Goal: Information Seeking & Learning: Learn about a topic

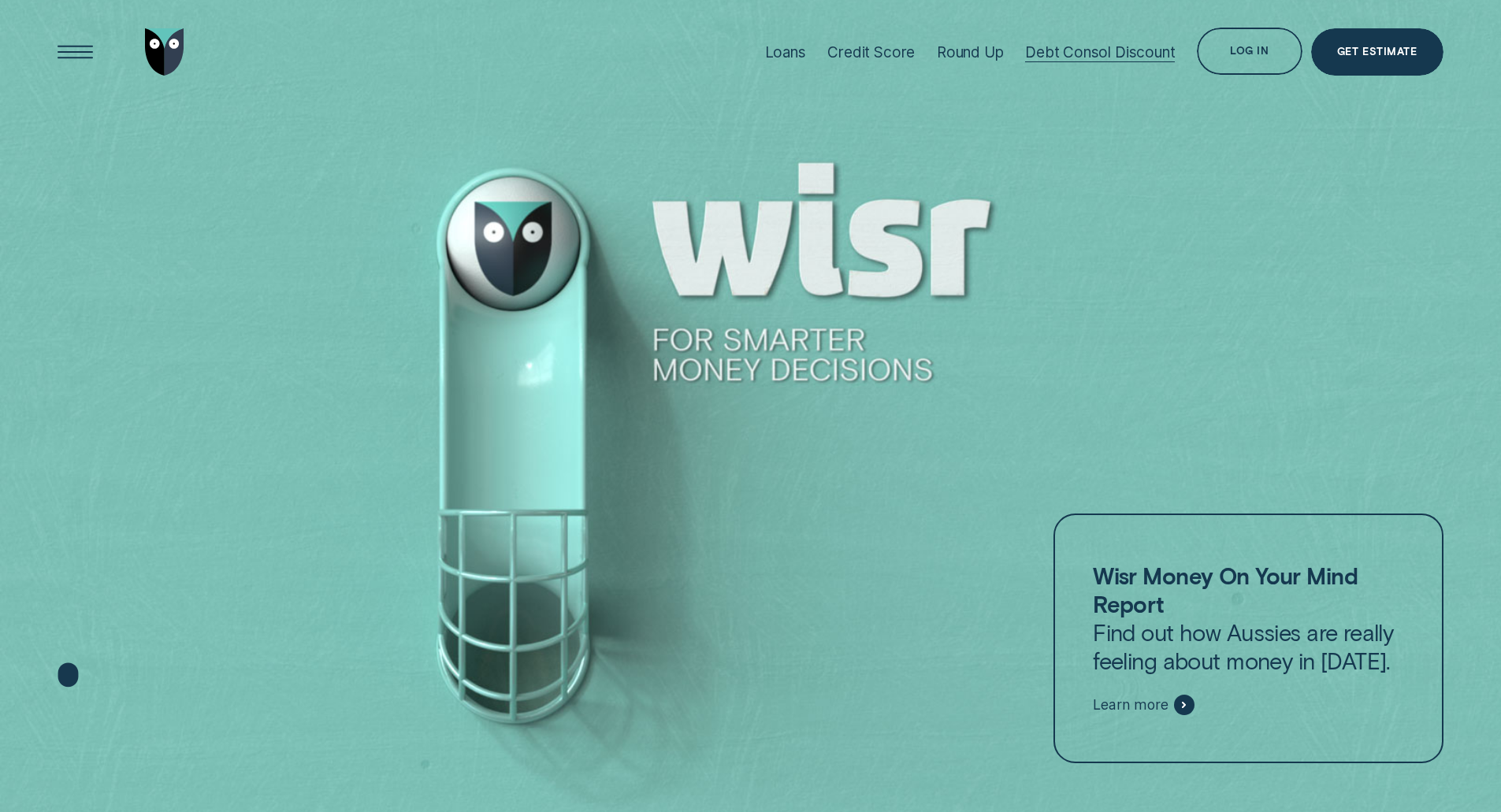
click at [1070, 55] on div "Debt Consol Discount" at bounding box center [1099, 53] width 150 height 18
click at [1377, 55] on div "Get Estimate" at bounding box center [1377, 52] width 79 height 10
click at [1112, 50] on div "Debt Consol Discount" at bounding box center [1099, 53] width 150 height 18
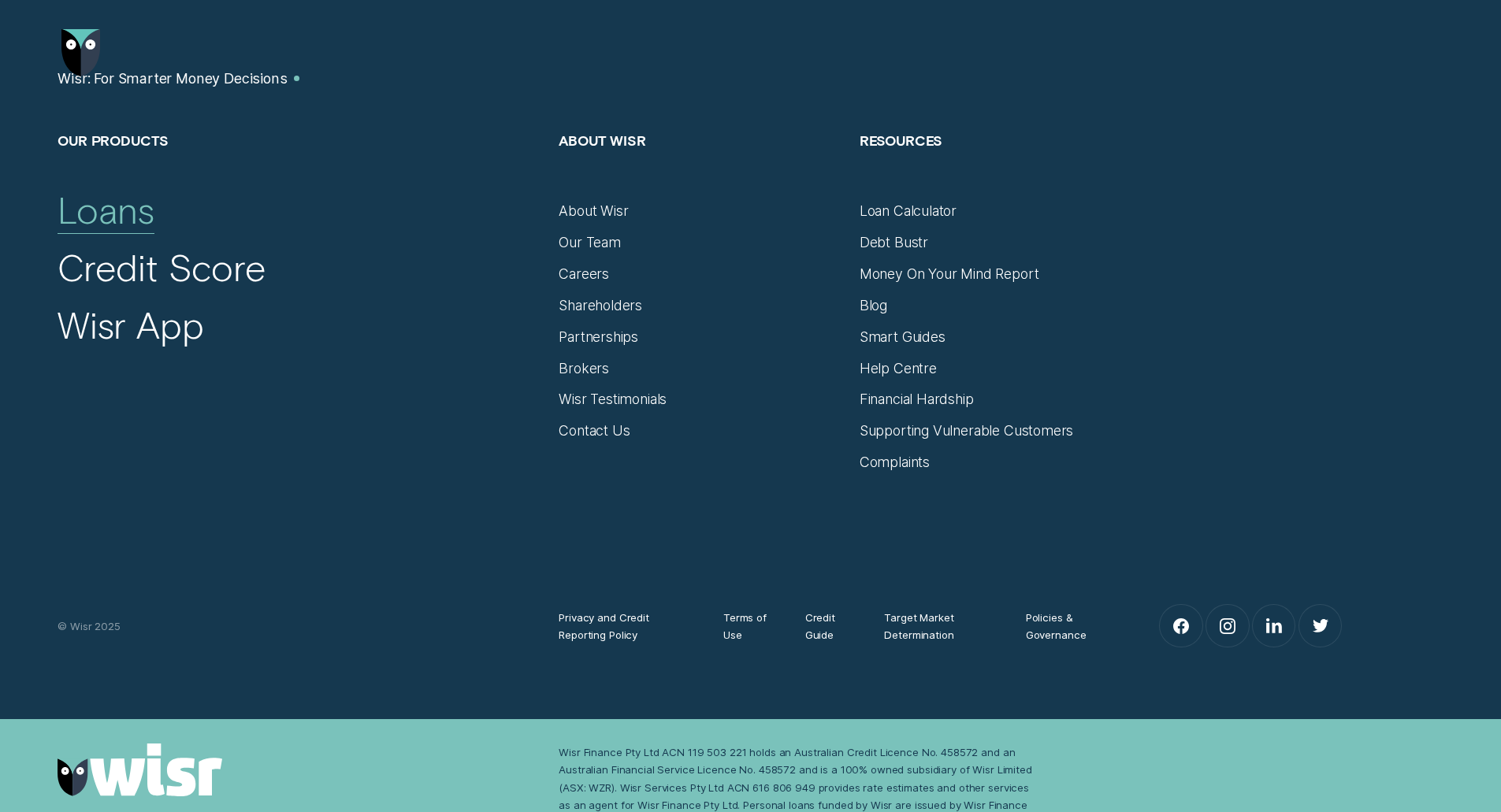
click at [124, 222] on div "Loans" at bounding box center [105, 210] width 96 height 45
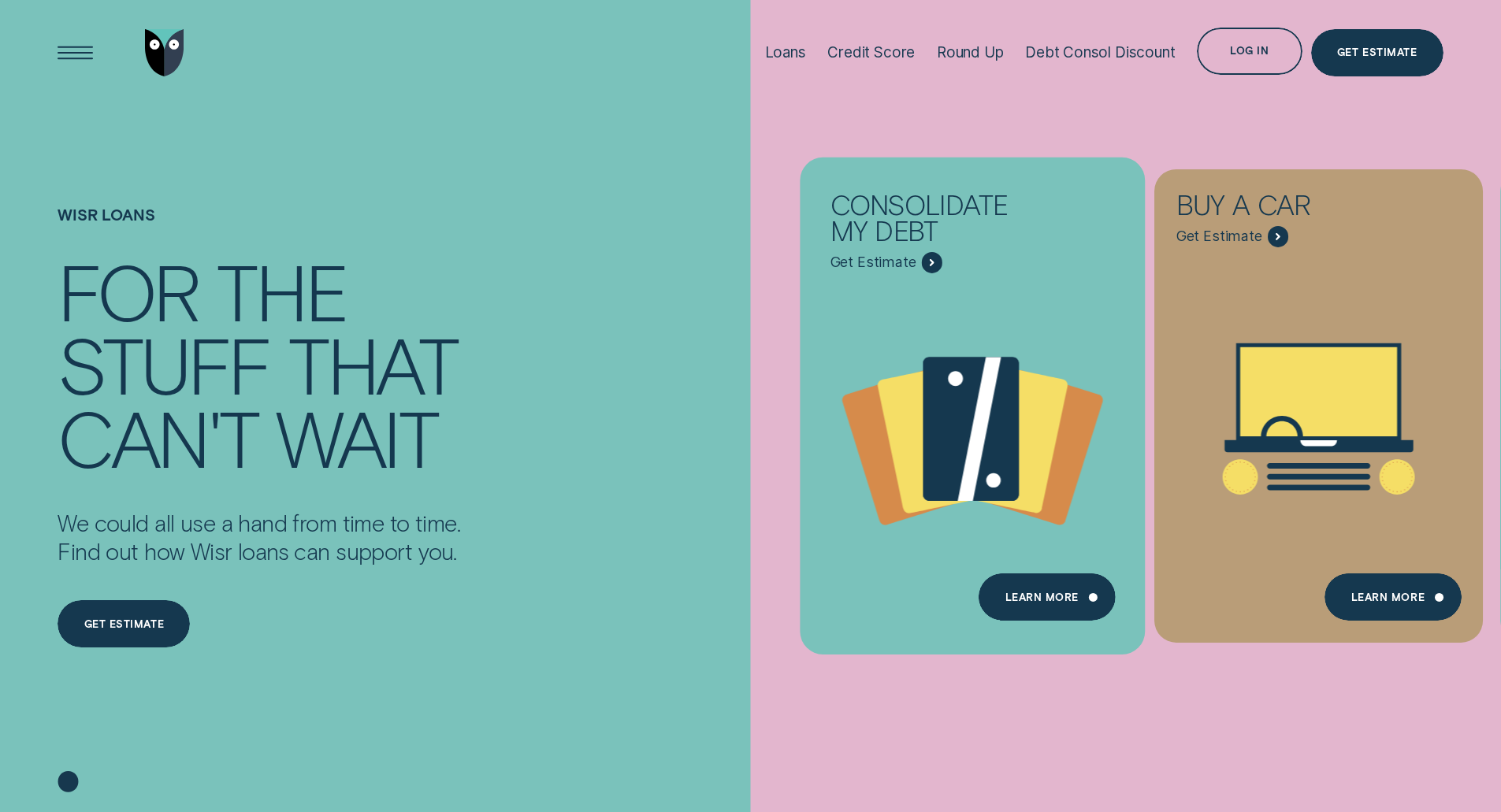
click at [912, 266] on span "Get Estimate" at bounding box center [874, 261] width 86 height 17
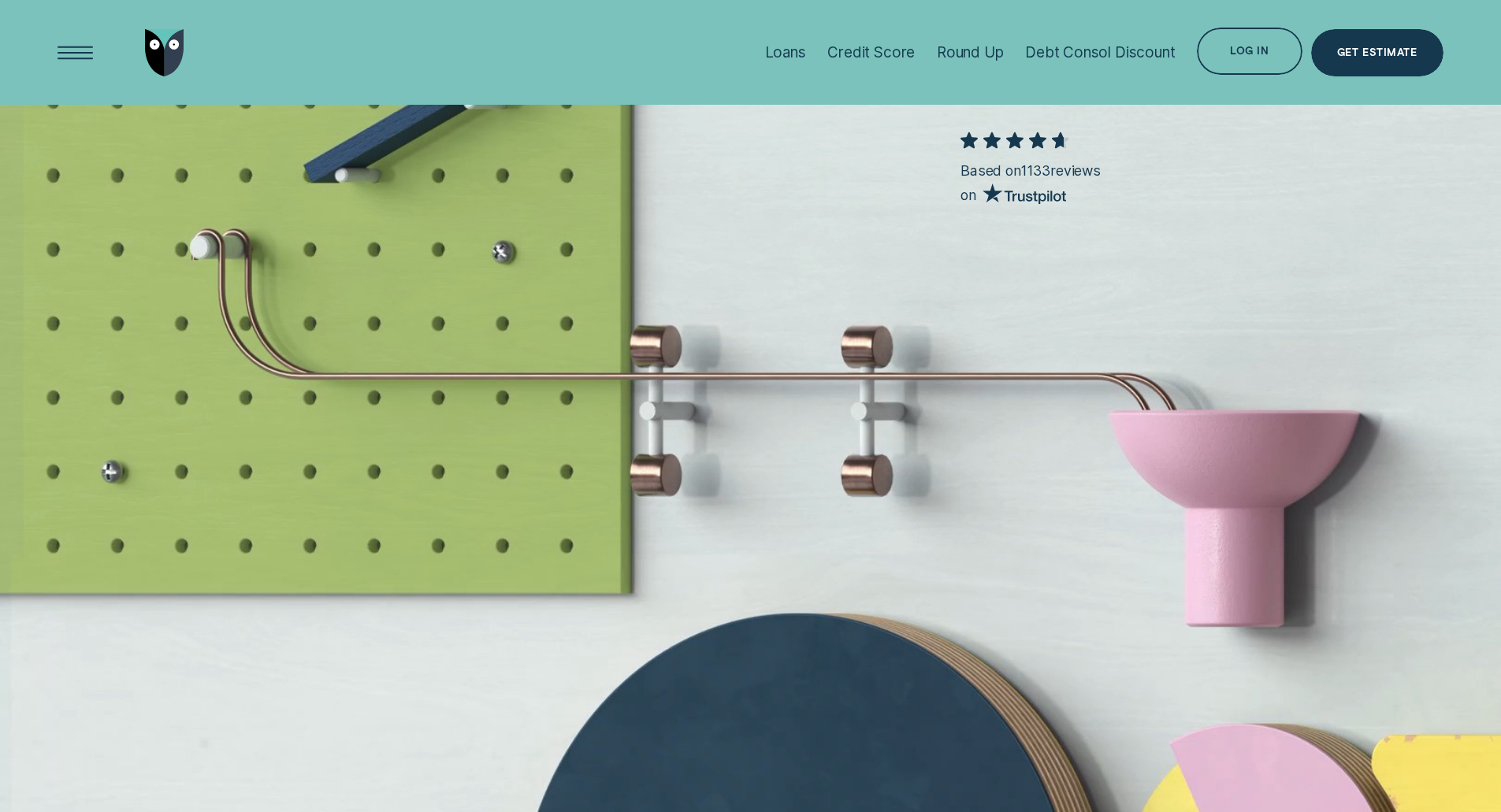
scroll to position [4254, 0]
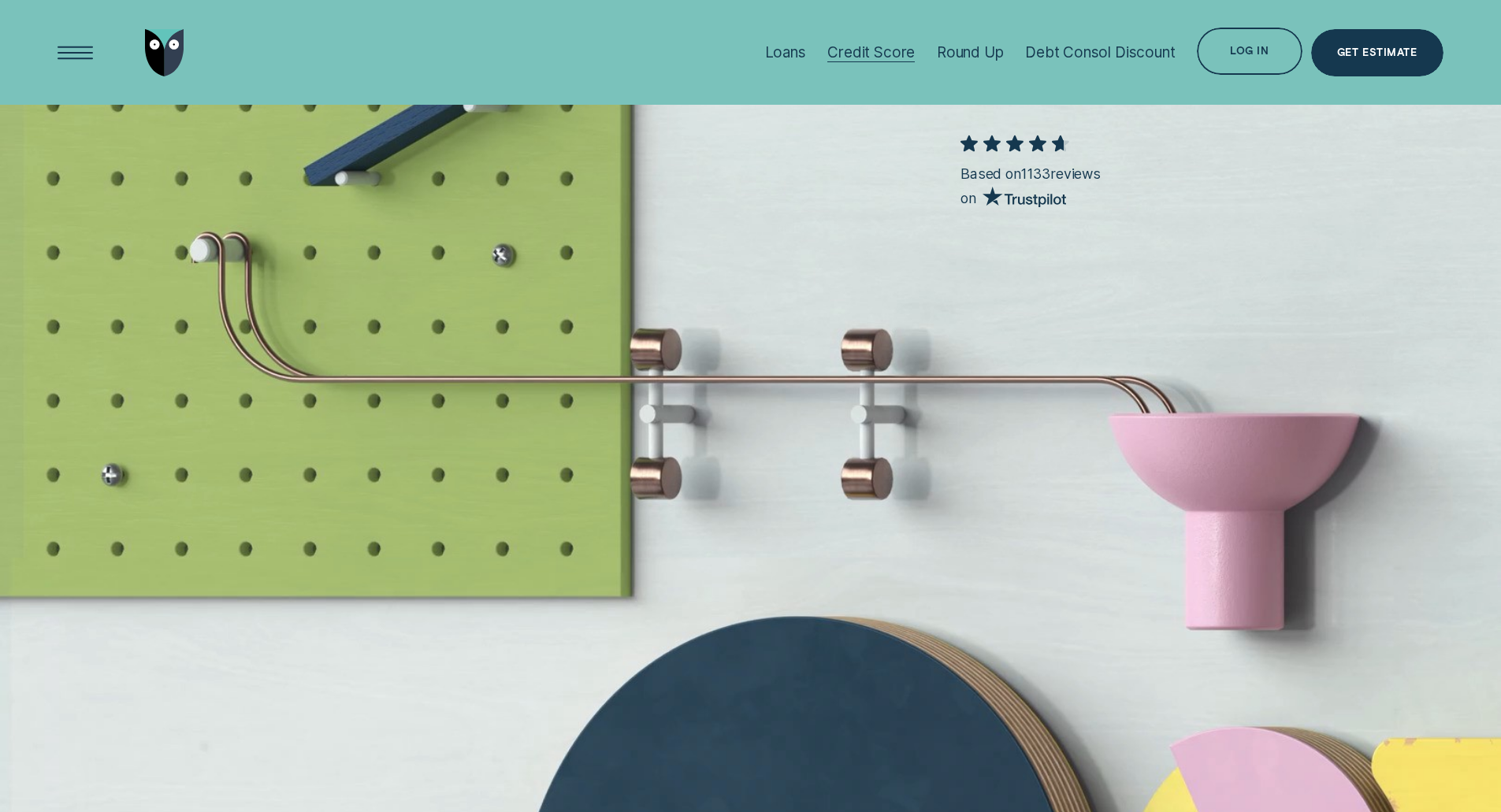
click at [845, 49] on div "Credit Score" at bounding box center [871, 53] width 87 height 18
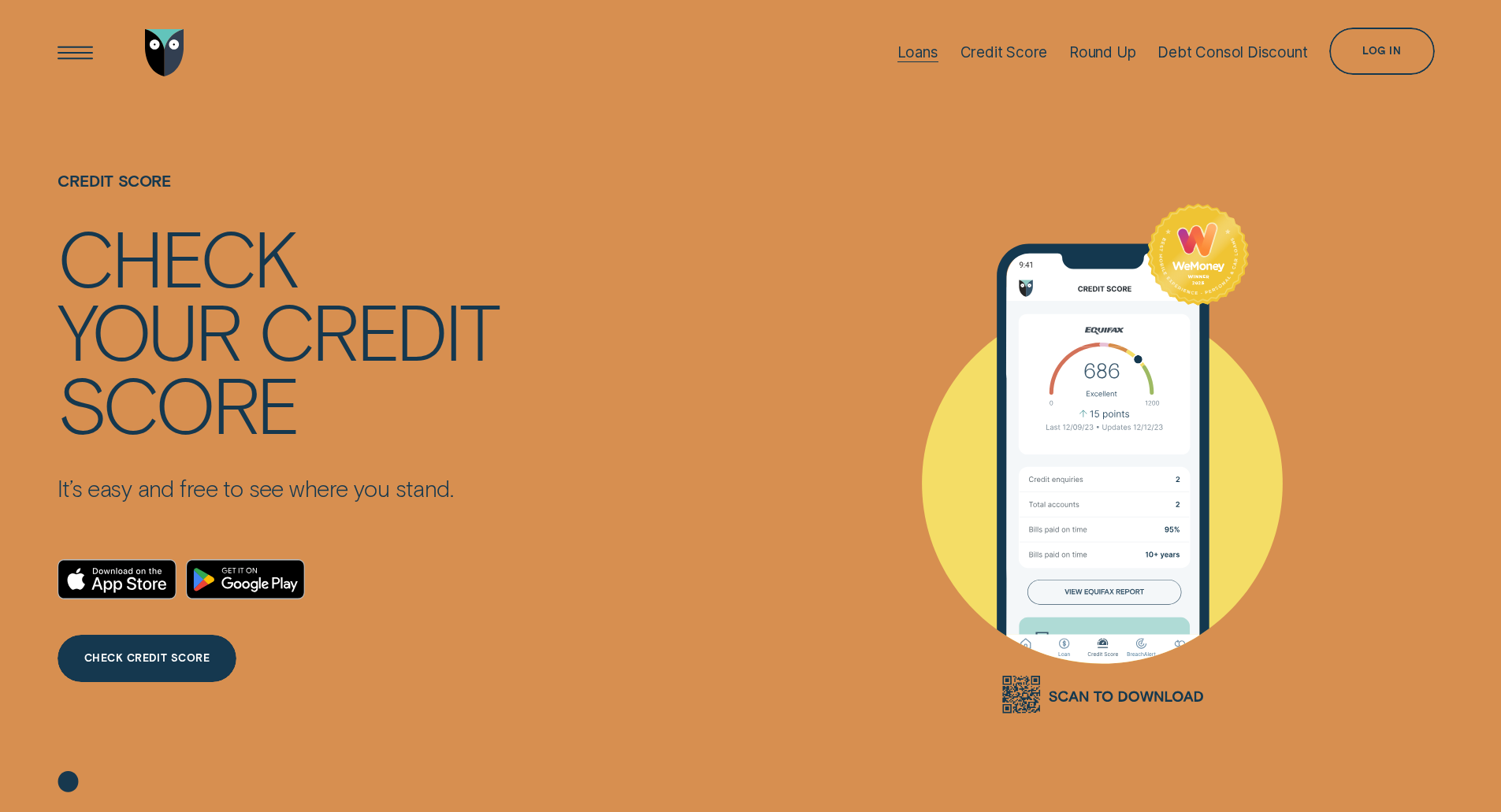
click at [921, 56] on div "Loans" at bounding box center [918, 53] width 41 height 18
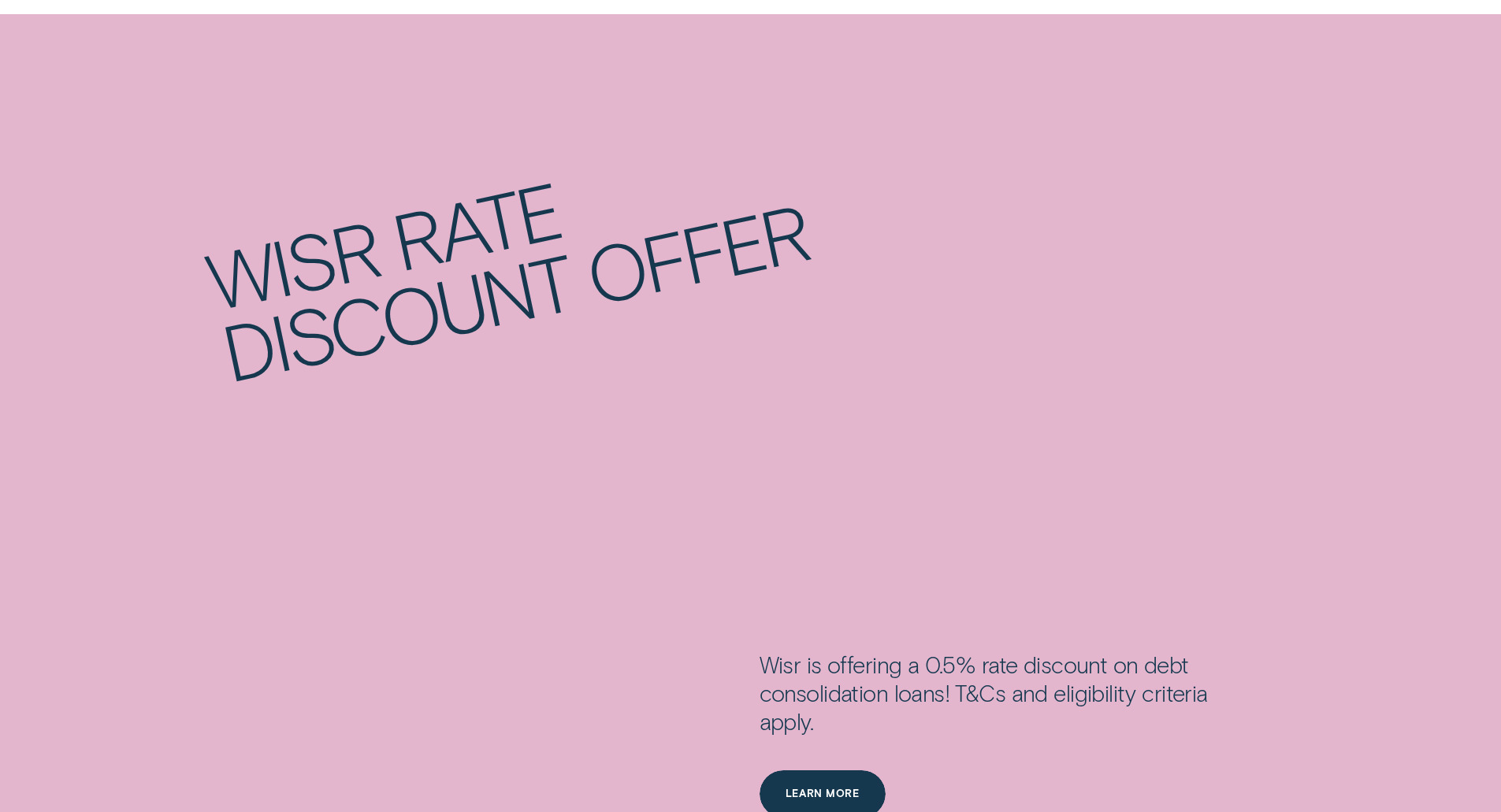
scroll to position [2757, 0]
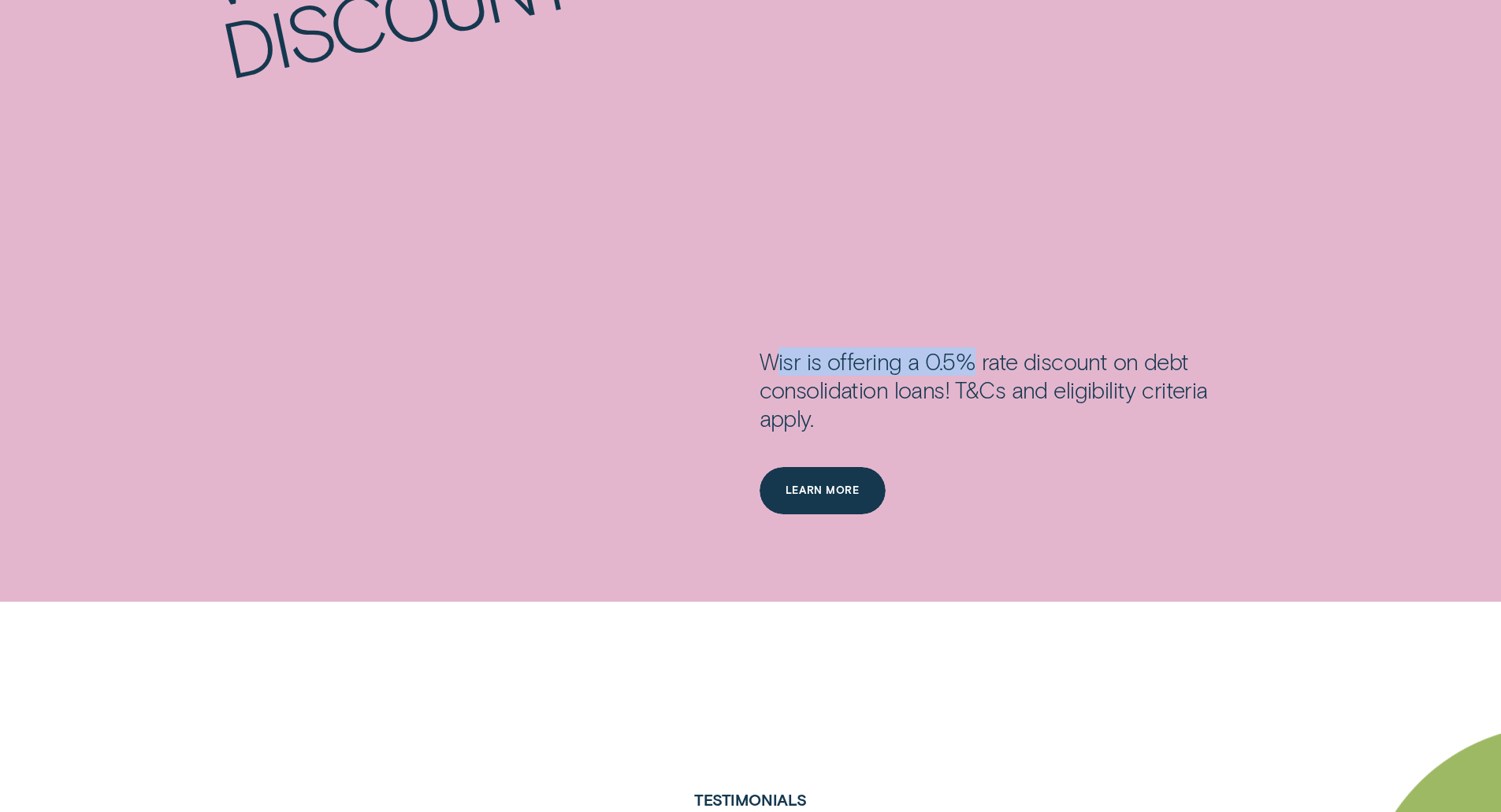
drag, startPoint x: 772, startPoint y: 363, endPoint x: 974, endPoint y: 357, distance: 202.1
click at [974, 357] on div "Wisr is offering a 0.5% rate discount on debt consolidation loans! T&Cs and eli…" at bounding box center [1010, 407] width 501 height 120
click at [1065, 357] on div "Wisr is offering a 0.5% rate discount on debt consolidation loans! T&Cs and eli…" at bounding box center [1010, 407] width 501 height 120
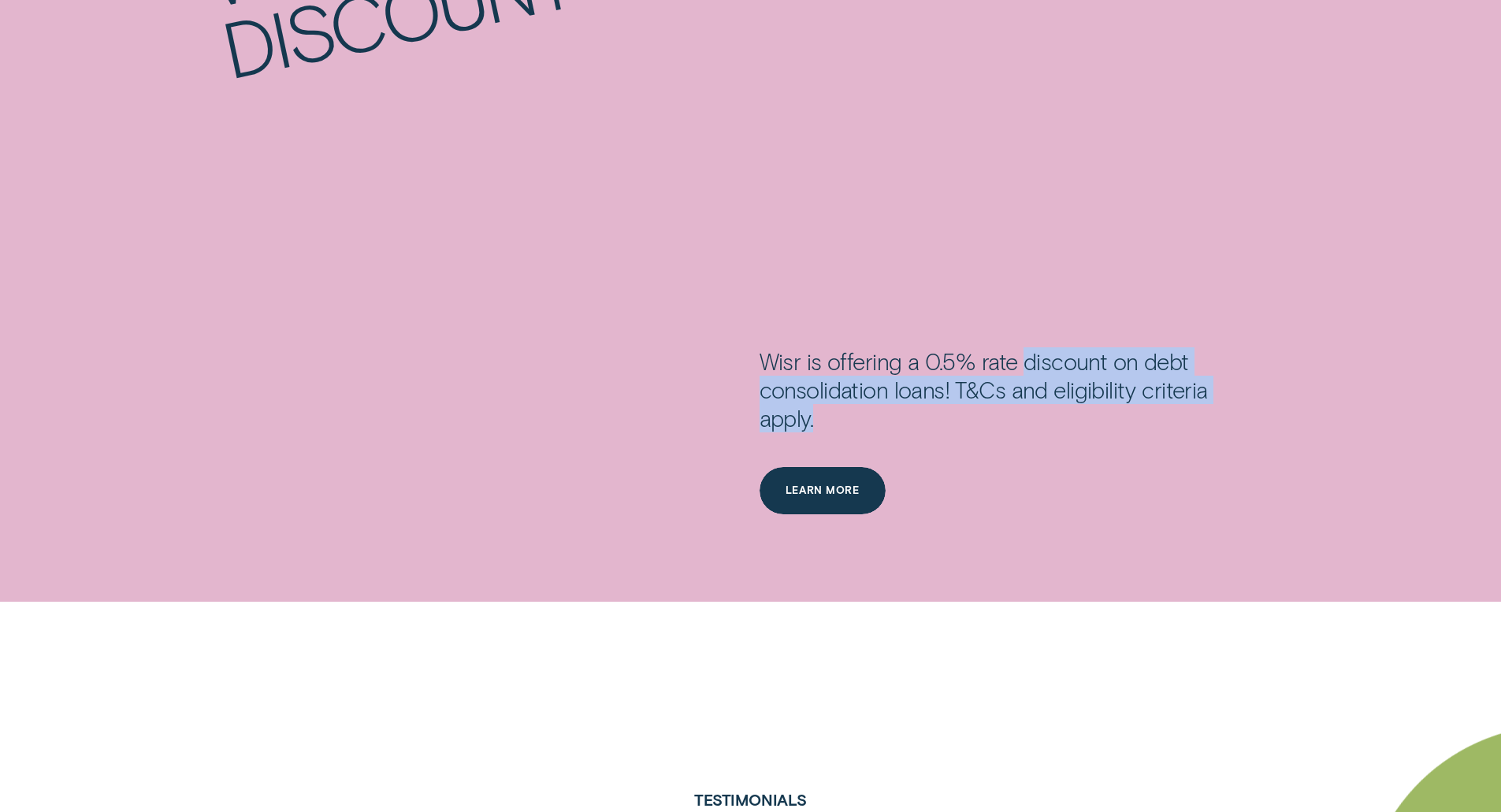
drag, startPoint x: 1022, startPoint y: 366, endPoint x: 1174, endPoint y: 412, distance: 158.8
click at [1174, 412] on div "Wisr is offering a 0.5% rate discount on debt consolidation loans! T&Cs and eli…" at bounding box center [1010, 407] width 501 height 120
click at [1031, 422] on div "Wisr is offering a 0.5% rate discount on debt consolidation loans! T&Cs and eli…" at bounding box center [1010, 407] width 501 height 120
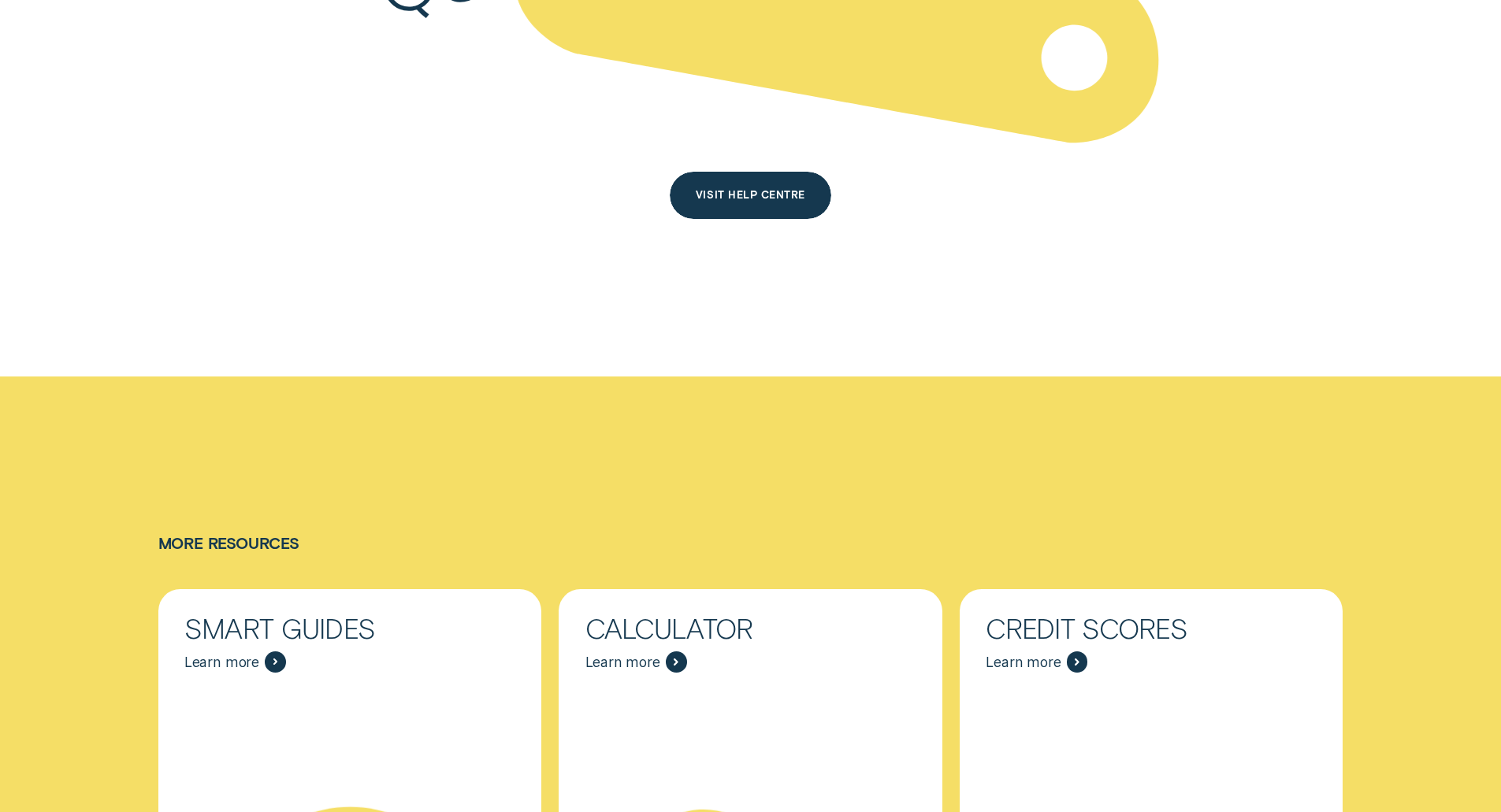
scroll to position [6618, 0]
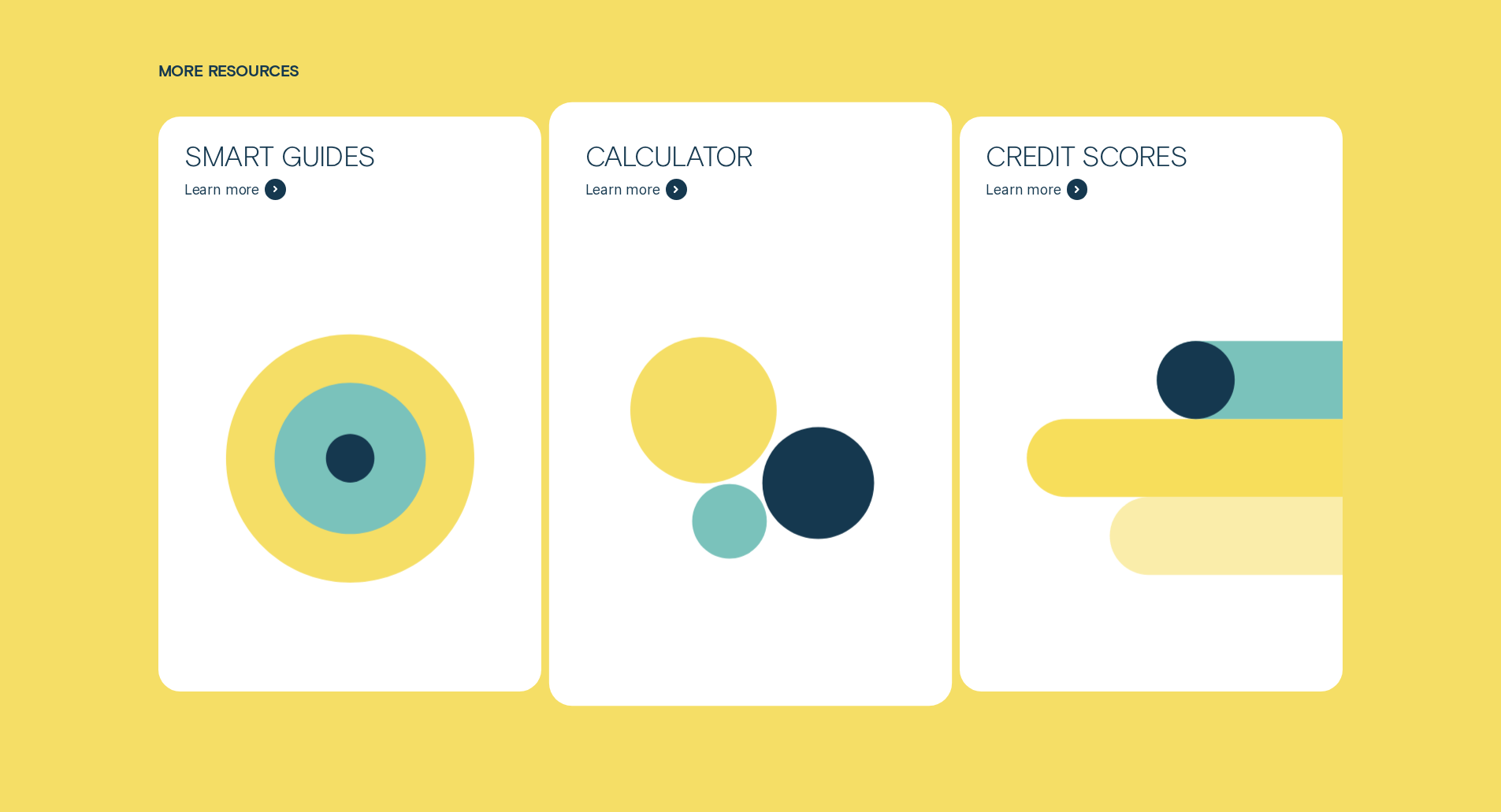
click at [642, 184] on span "Learn more" at bounding box center [623, 189] width 74 height 17
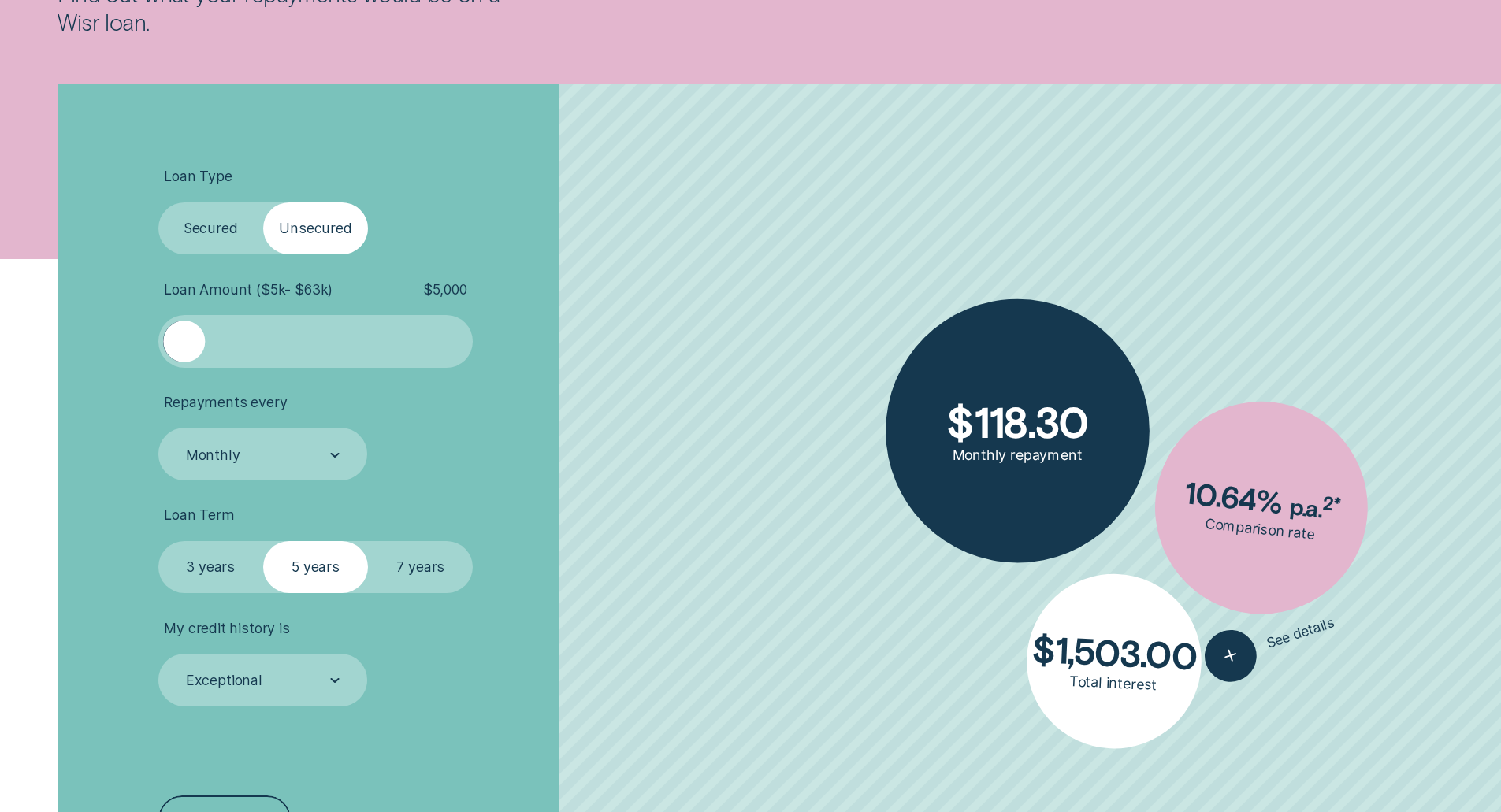
scroll to position [473, 0]
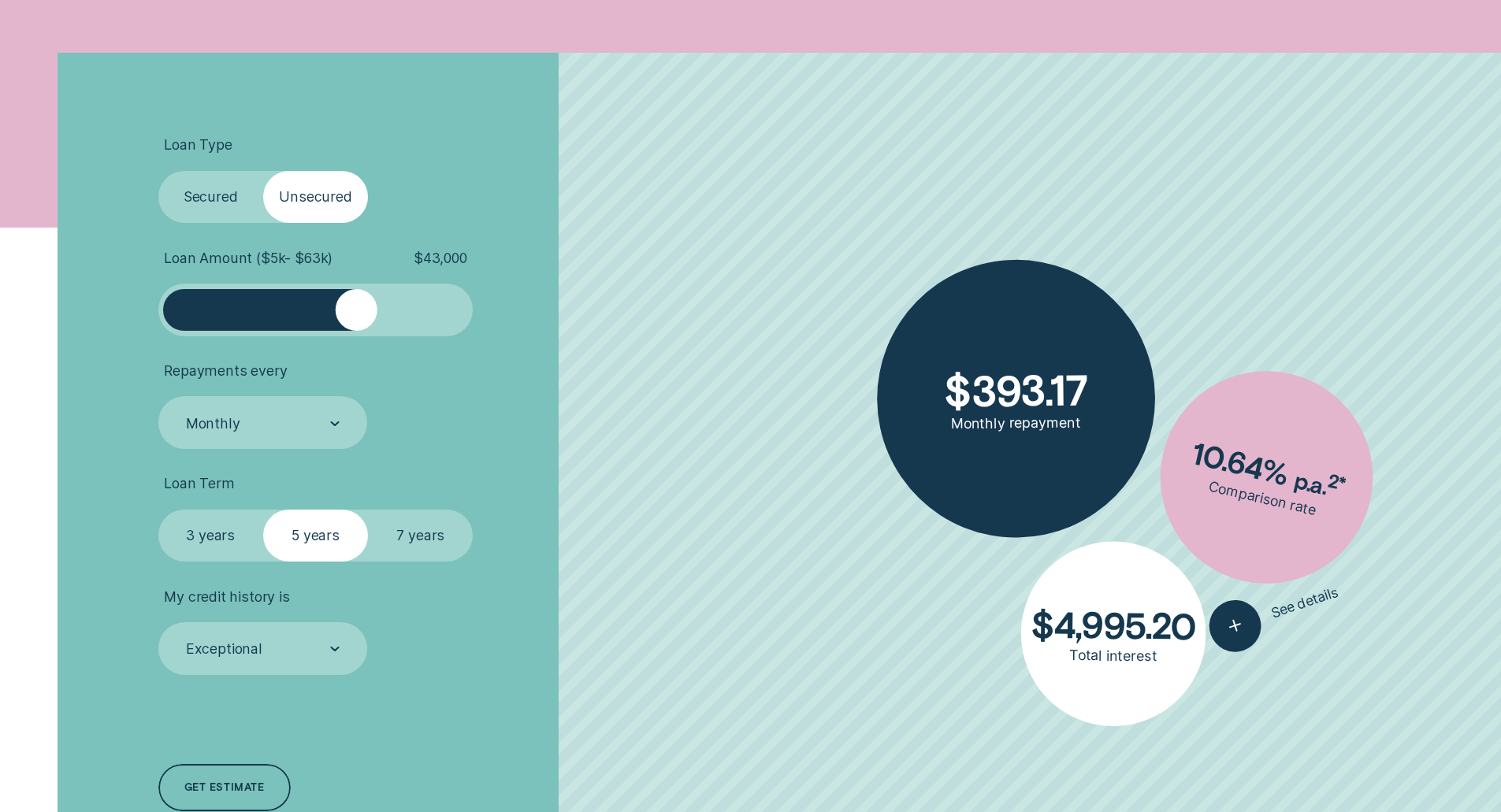
drag, startPoint x: 245, startPoint y: 301, endPoint x: 358, endPoint y: 311, distance: 113.4
click at [358, 311] on div at bounding box center [316, 310] width 262 height 42
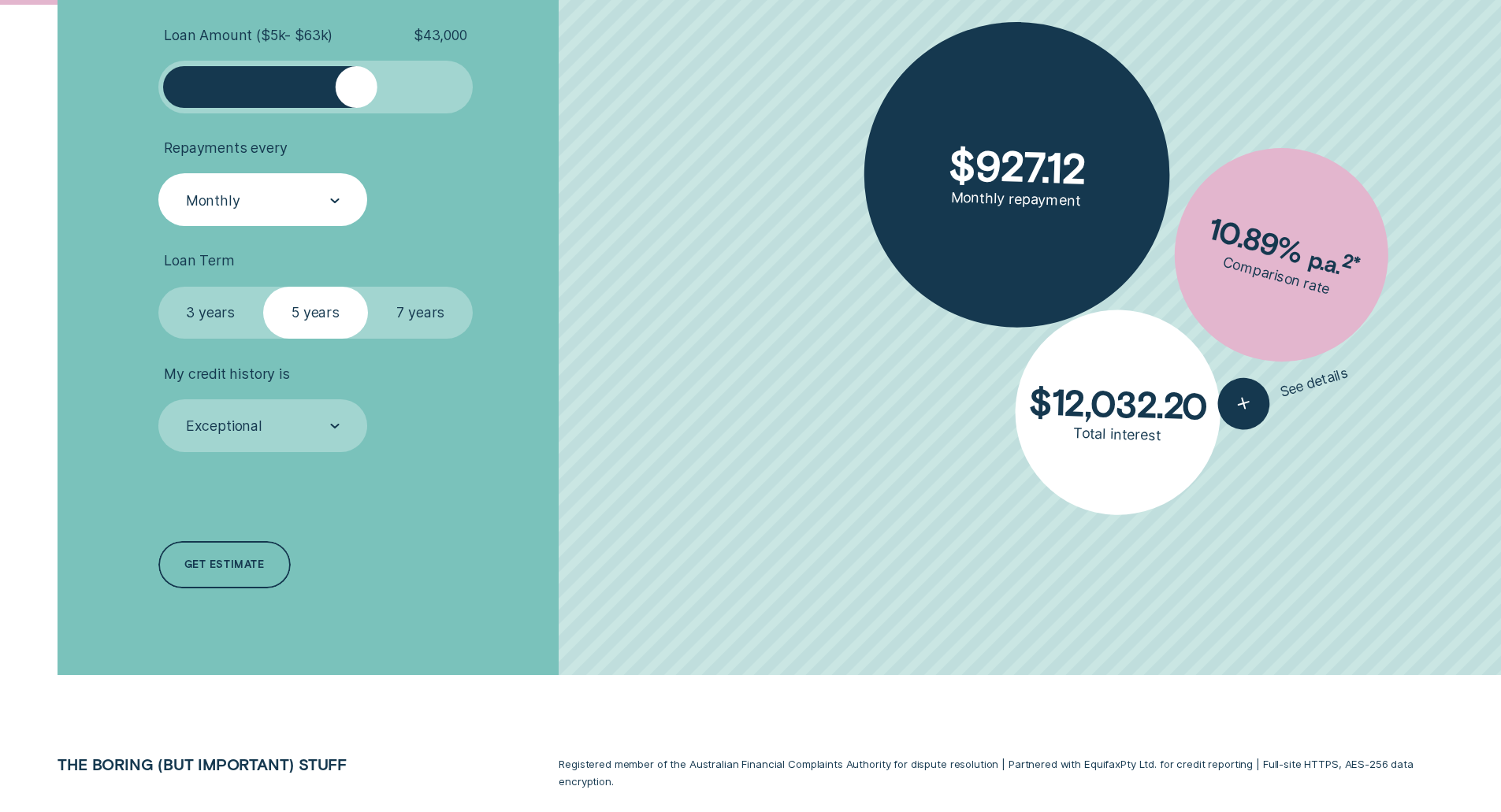
scroll to position [709, 0]
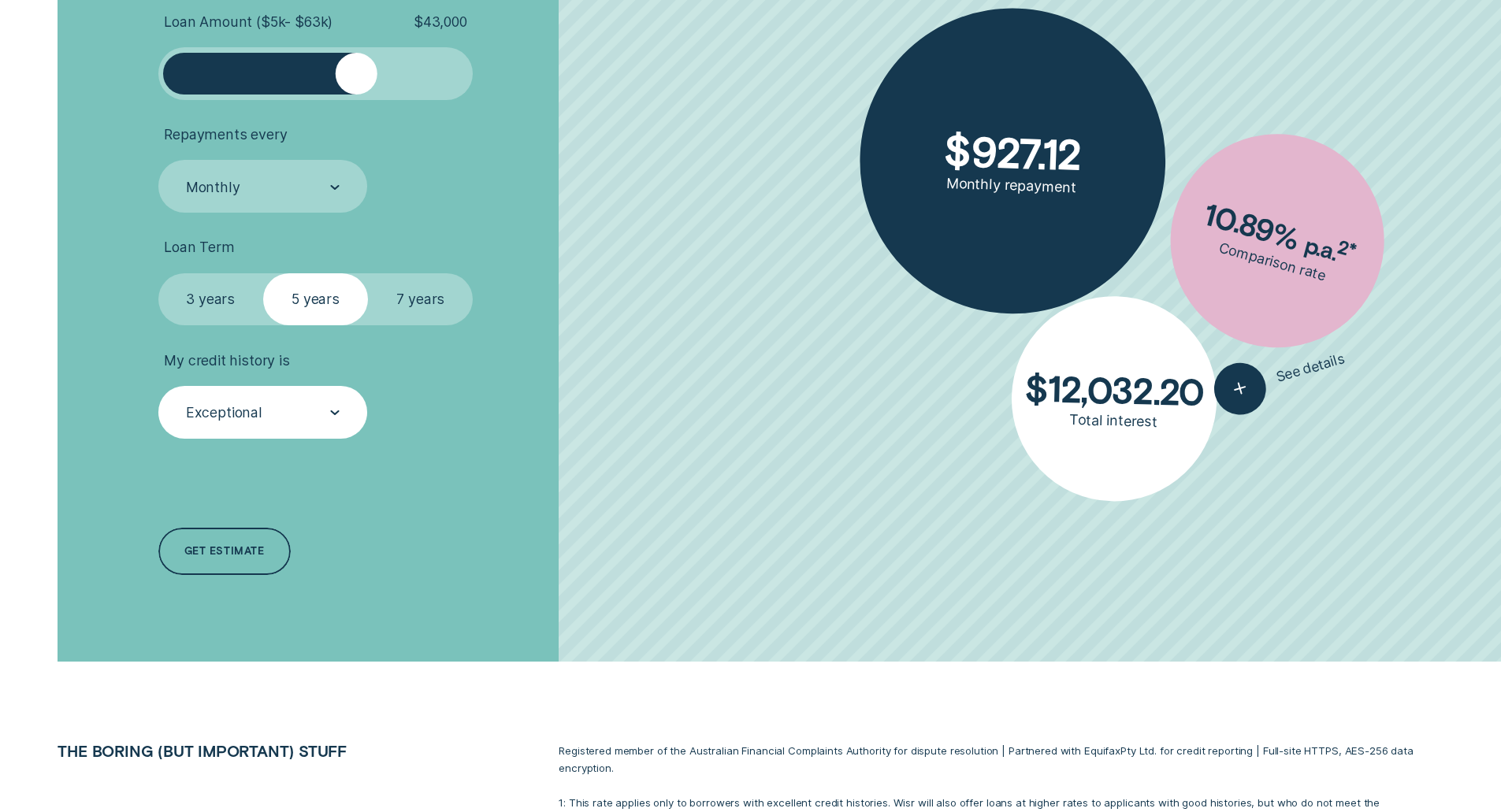
click at [259, 423] on div "Exceptional" at bounding box center [263, 412] width 210 height 53
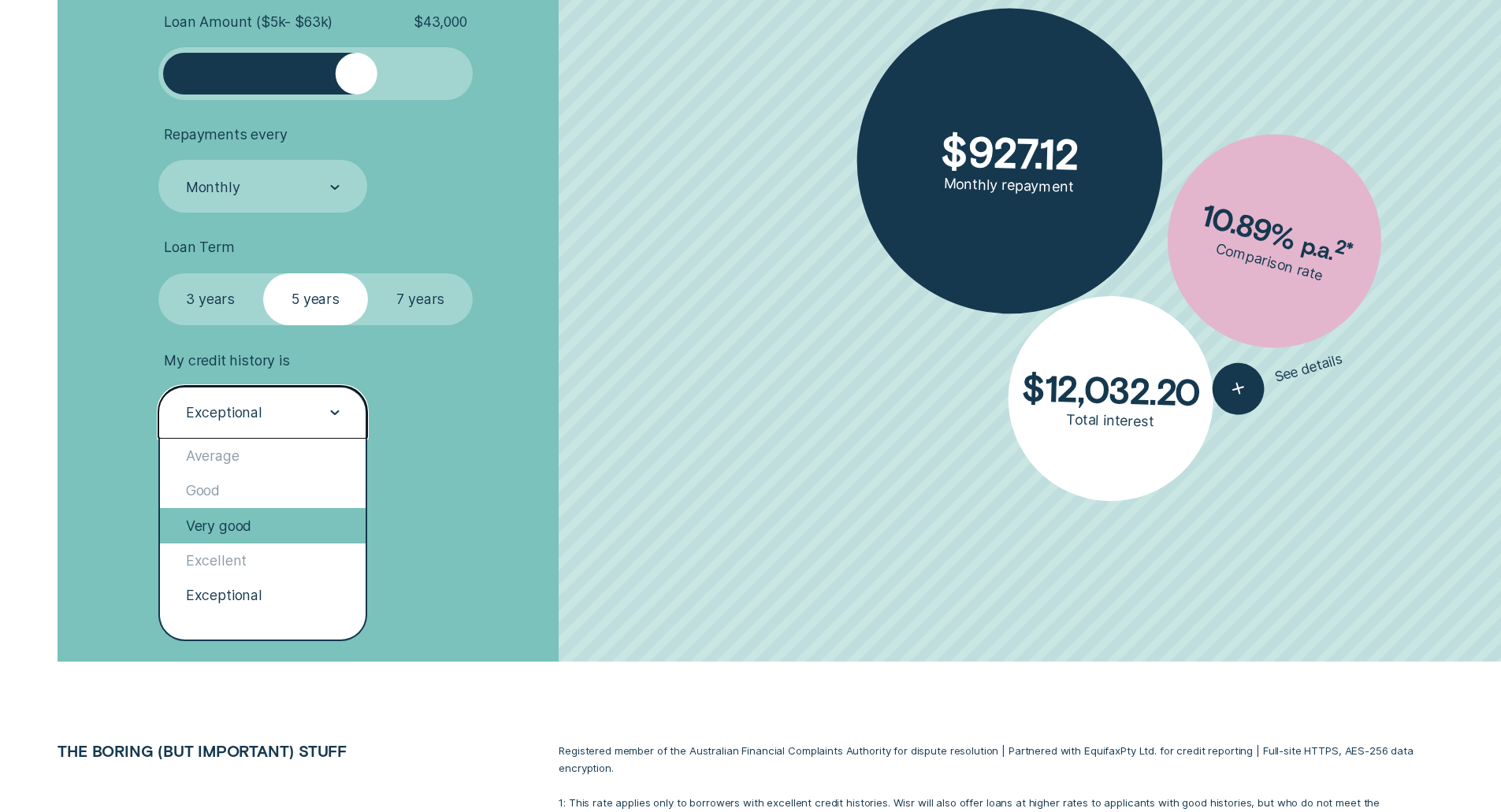
click at [235, 533] on div "Very good" at bounding box center [263, 525] width 206 height 35
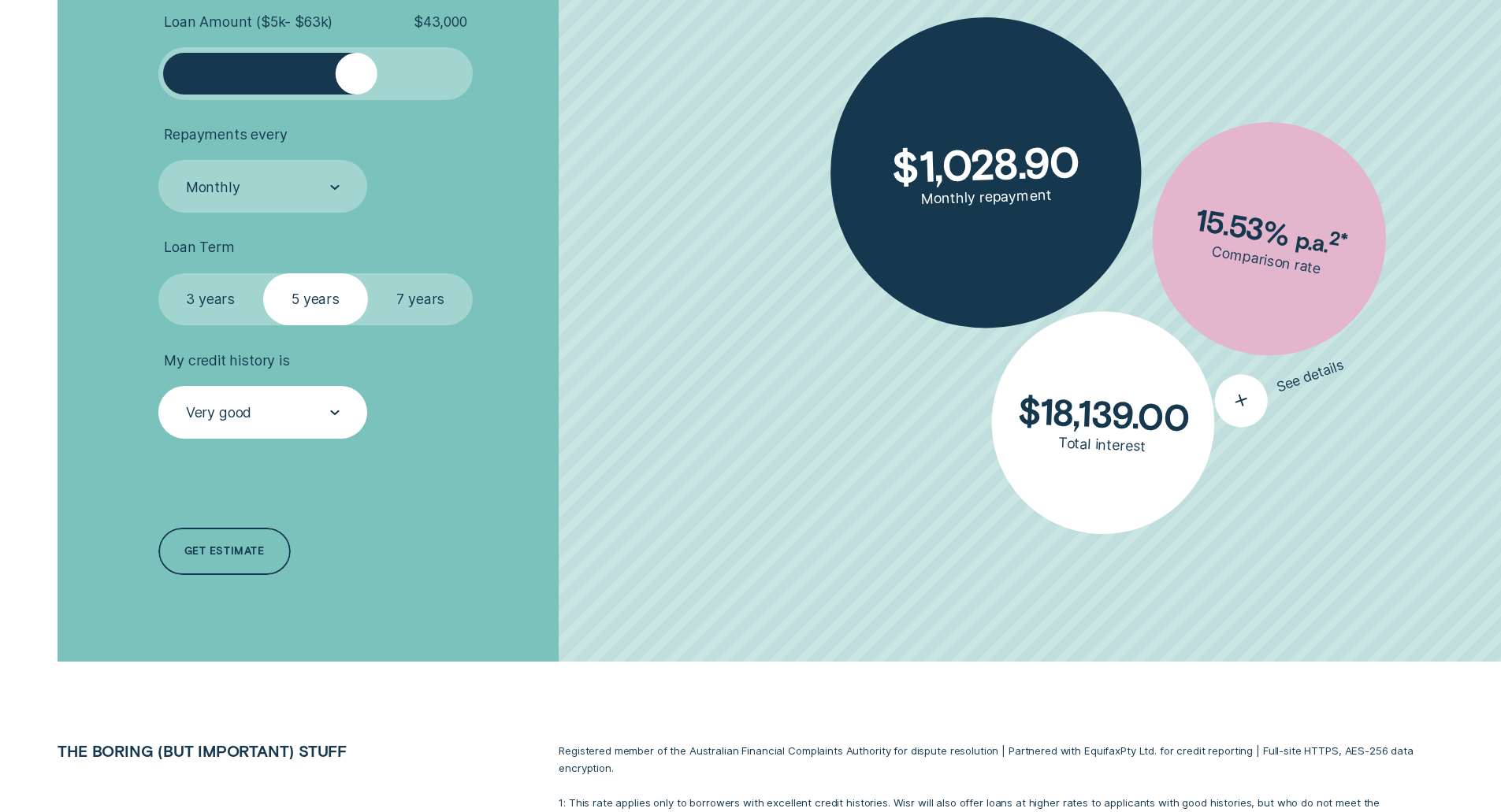
click at [1251, 397] on icon "button" at bounding box center [1240, 401] width 32 height 31
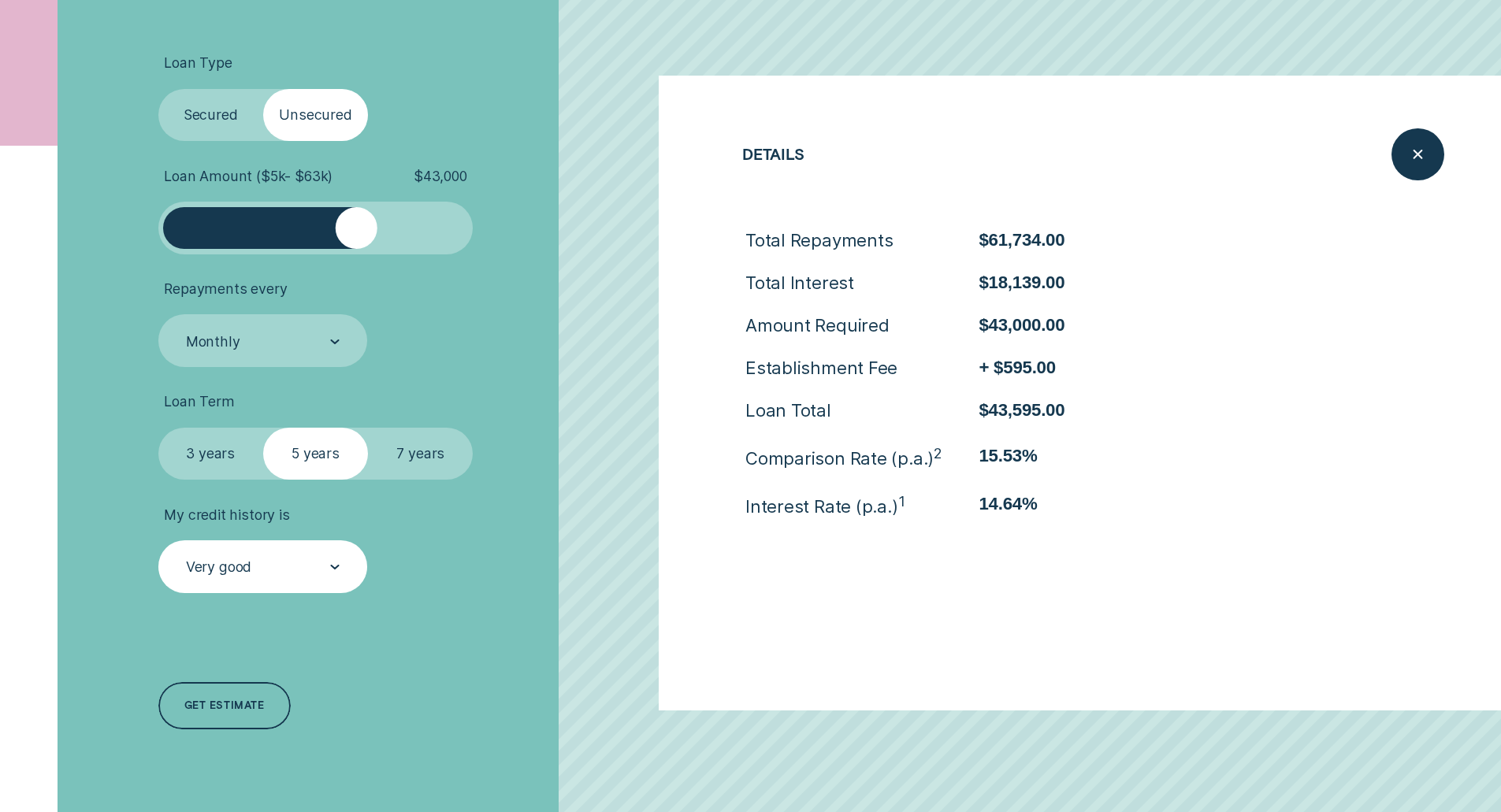
scroll to position [551, 0]
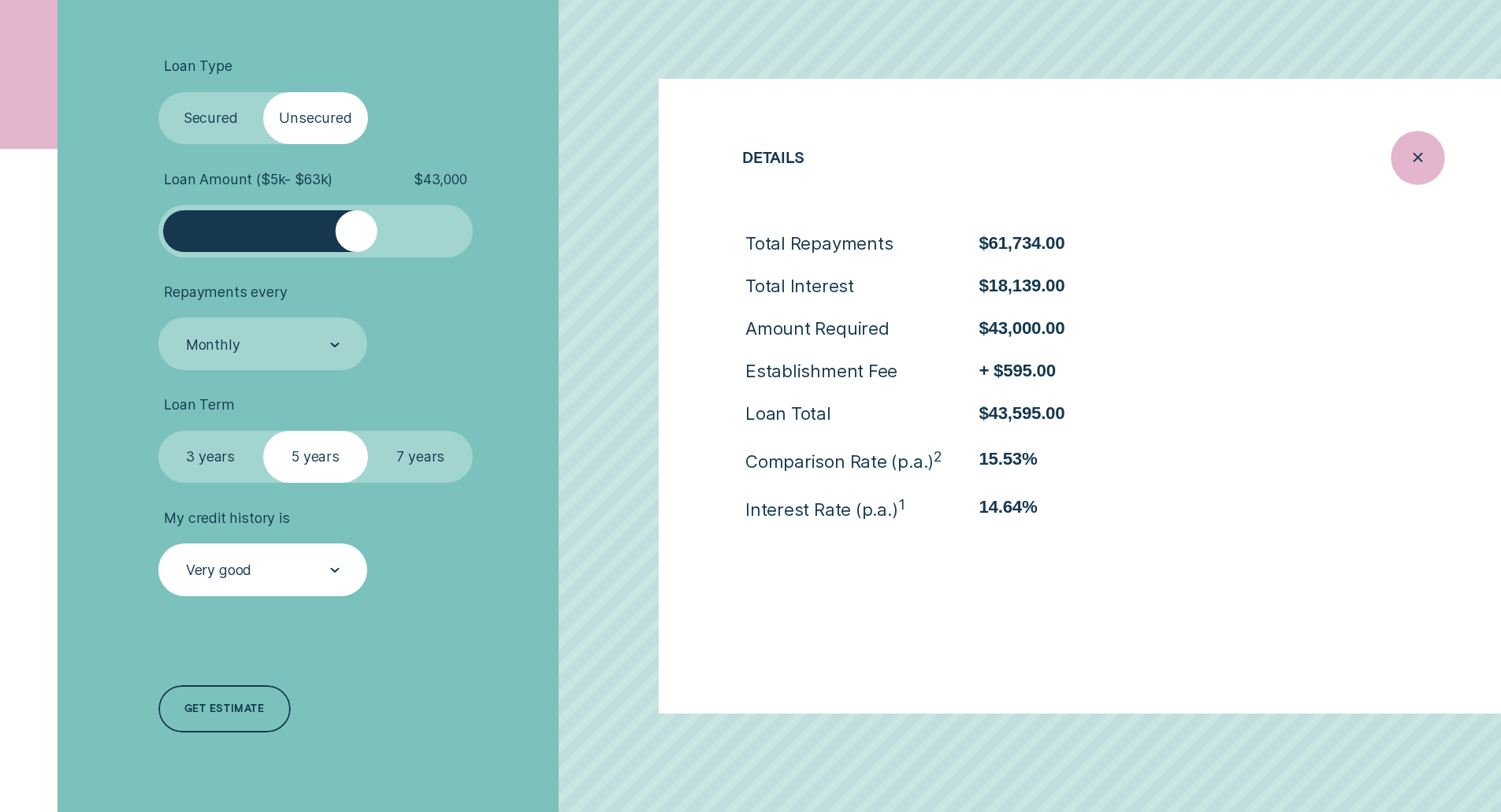
click at [1403, 162] on div "Close loan details" at bounding box center [1418, 158] width 53 height 53
